Goal: Information Seeking & Learning: Learn about a topic

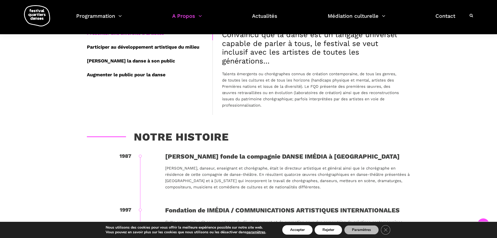
scroll to position [182, 0]
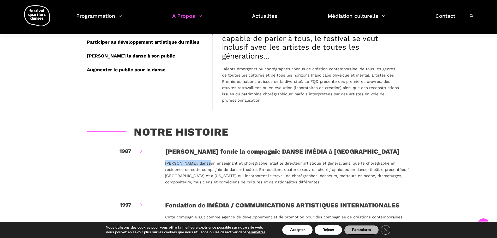
drag, startPoint x: 164, startPoint y: 163, endPoint x: 206, endPoint y: 161, distance: 42.1
click at [206, 161] on div "1987 [PERSON_NAME] fonde la compagnie DANSE IMÉDIA à [GEOGRAPHIC_DATA] [PERSON_…" at bounding box center [249, 173] width 324 height 54
copy p "[PERSON_NAME]"
click at [358, 118] on div at bounding box center [249, 122] width 334 height 8
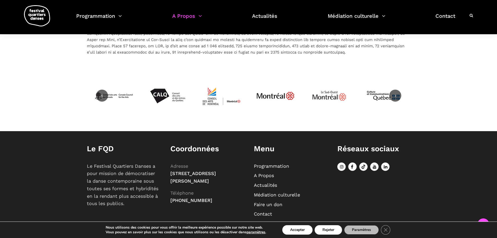
scroll to position [1184, 0]
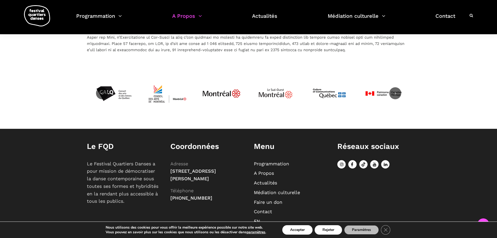
click at [274, 180] on link "Actualités" at bounding box center [265, 182] width 23 height 5
